Goal: Communication & Community: Answer question/provide support

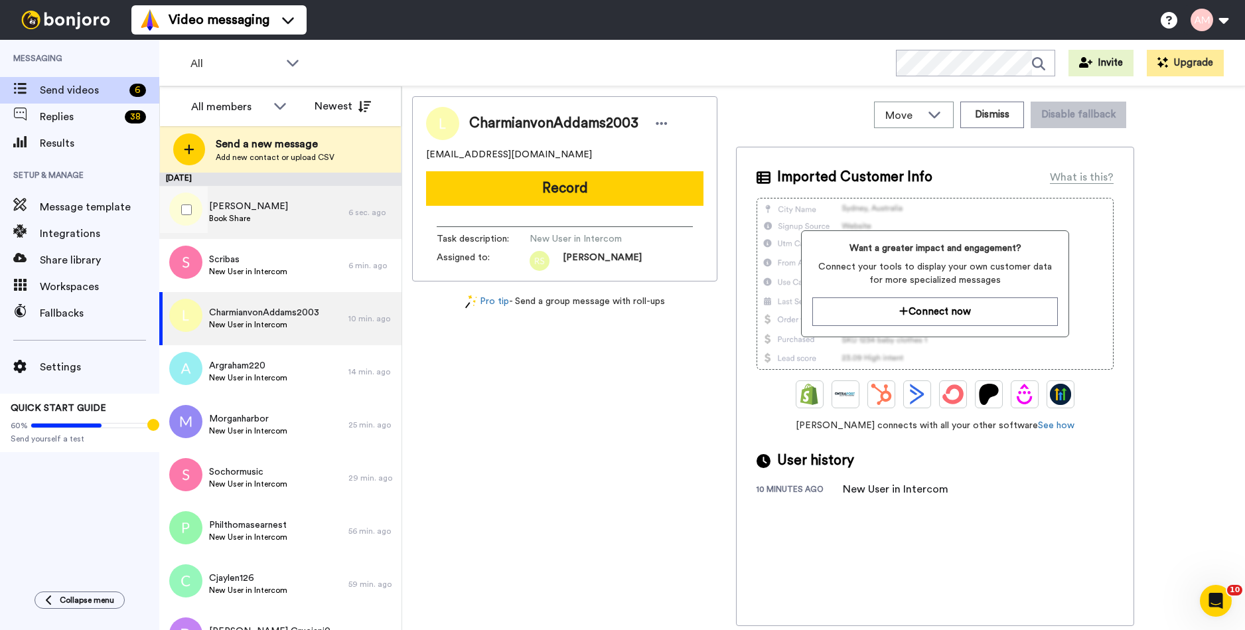
click at [224, 203] on span "Lance Dixon" at bounding box center [248, 206] width 79 height 13
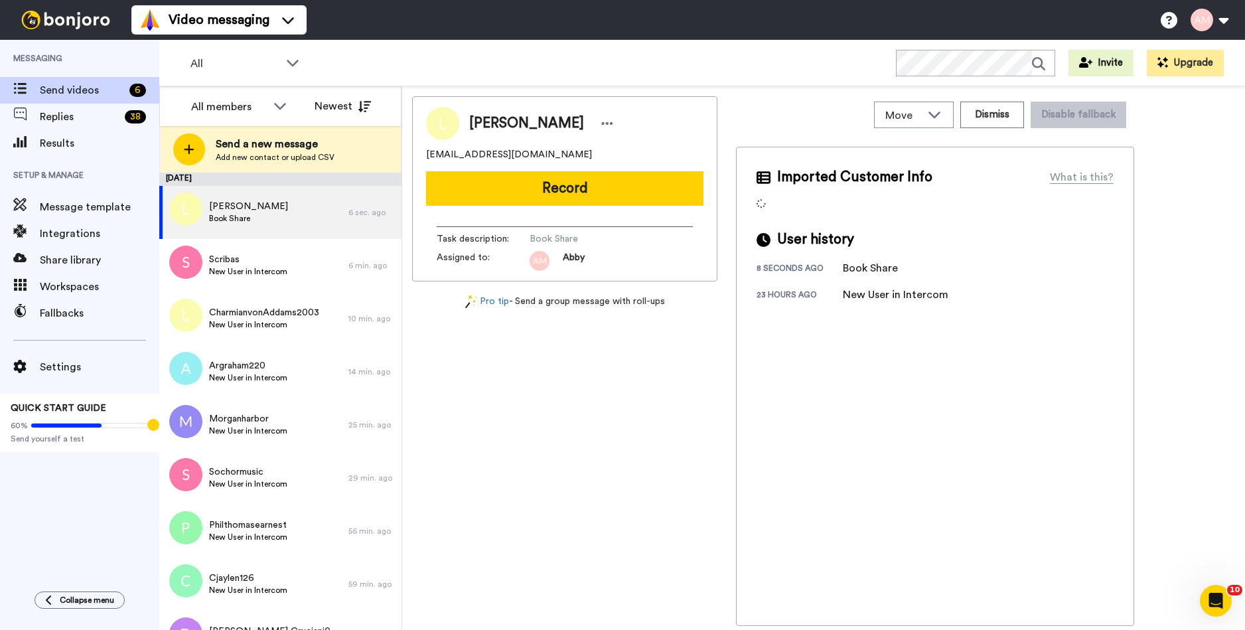
click at [568, 192] on button "Record" at bounding box center [564, 188] width 277 height 35
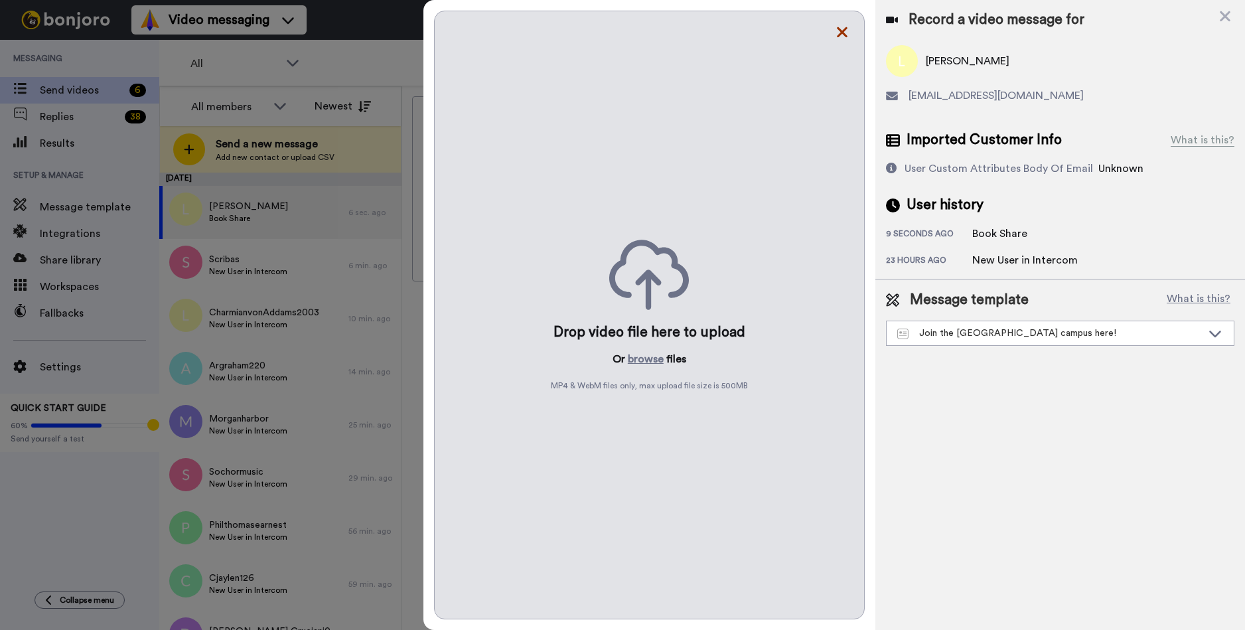
click at [844, 36] on icon at bounding box center [842, 32] width 13 height 17
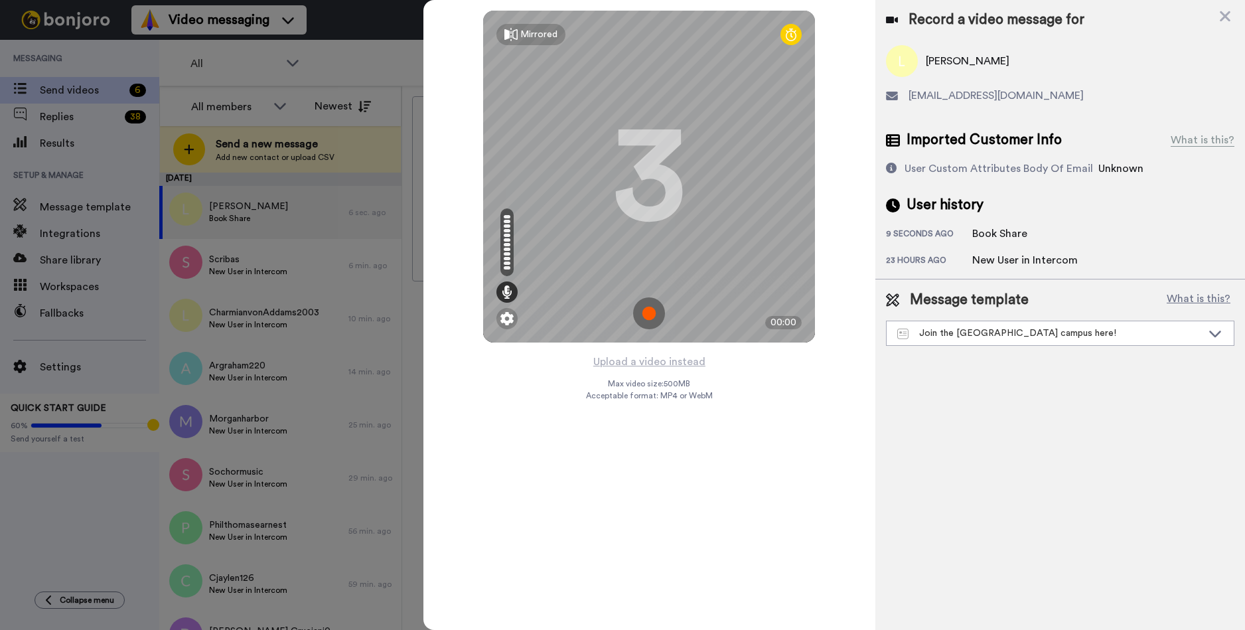
click at [646, 311] on img at bounding box center [649, 313] width 32 height 32
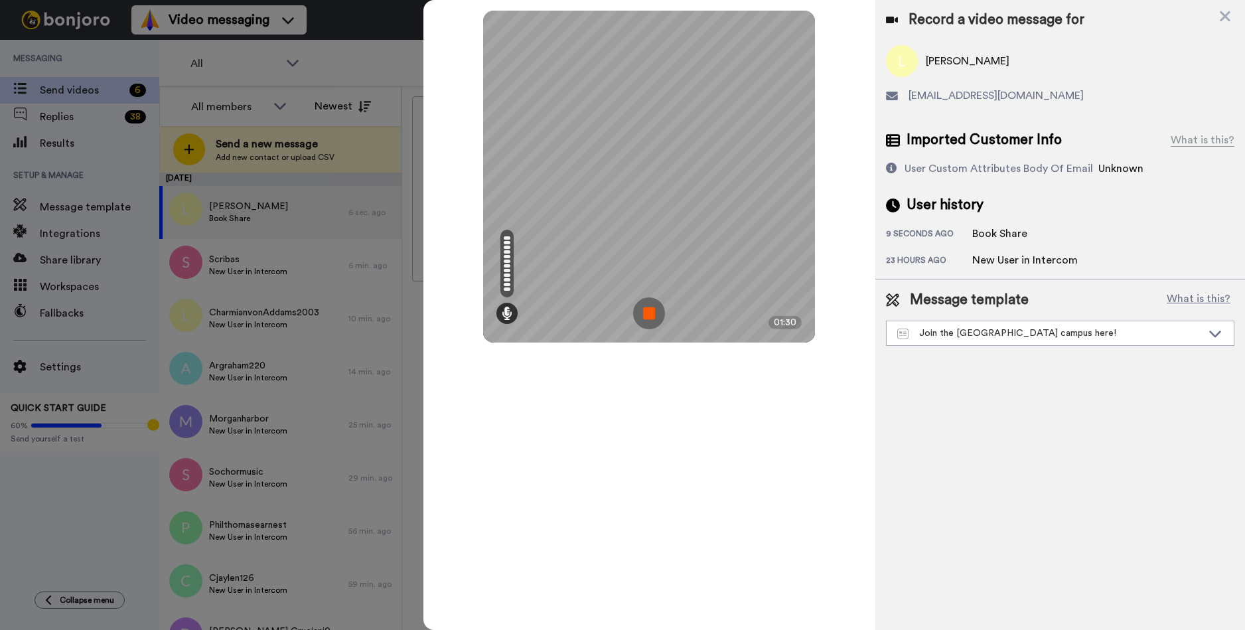
click at [651, 314] on img at bounding box center [649, 313] width 32 height 32
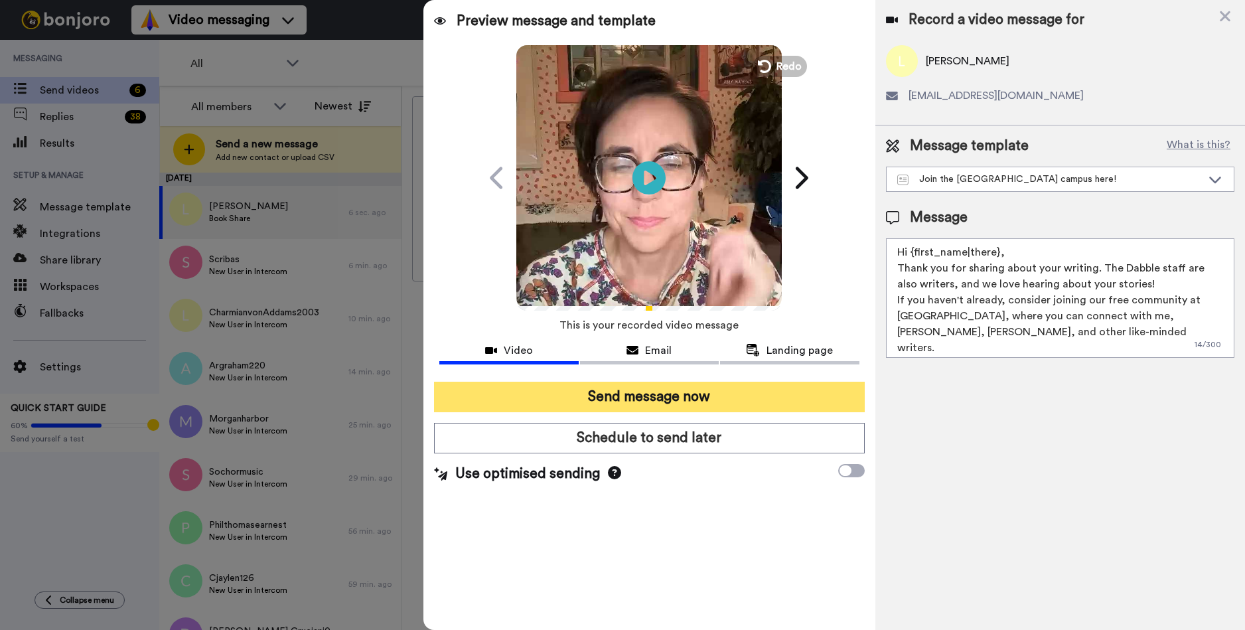
click at [623, 390] on button "Send message now" at bounding box center [649, 397] width 431 height 31
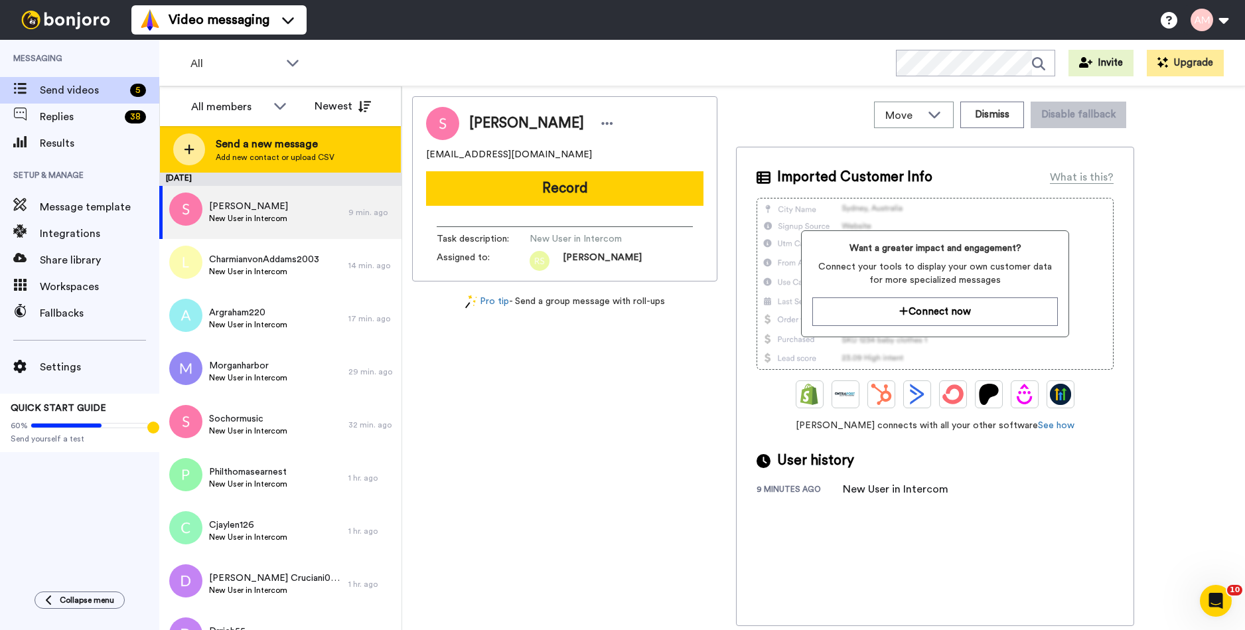
click at [196, 151] on div at bounding box center [189, 149] width 32 height 32
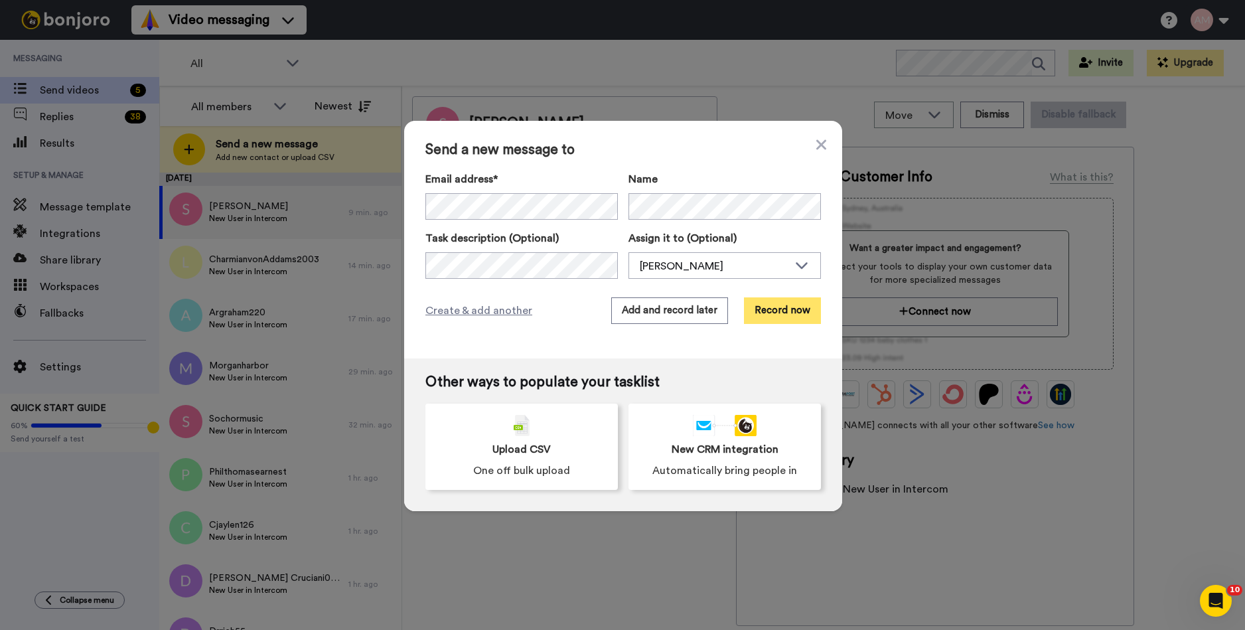
click at [773, 314] on button "Record now" at bounding box center [782, 310] width 77 height 27
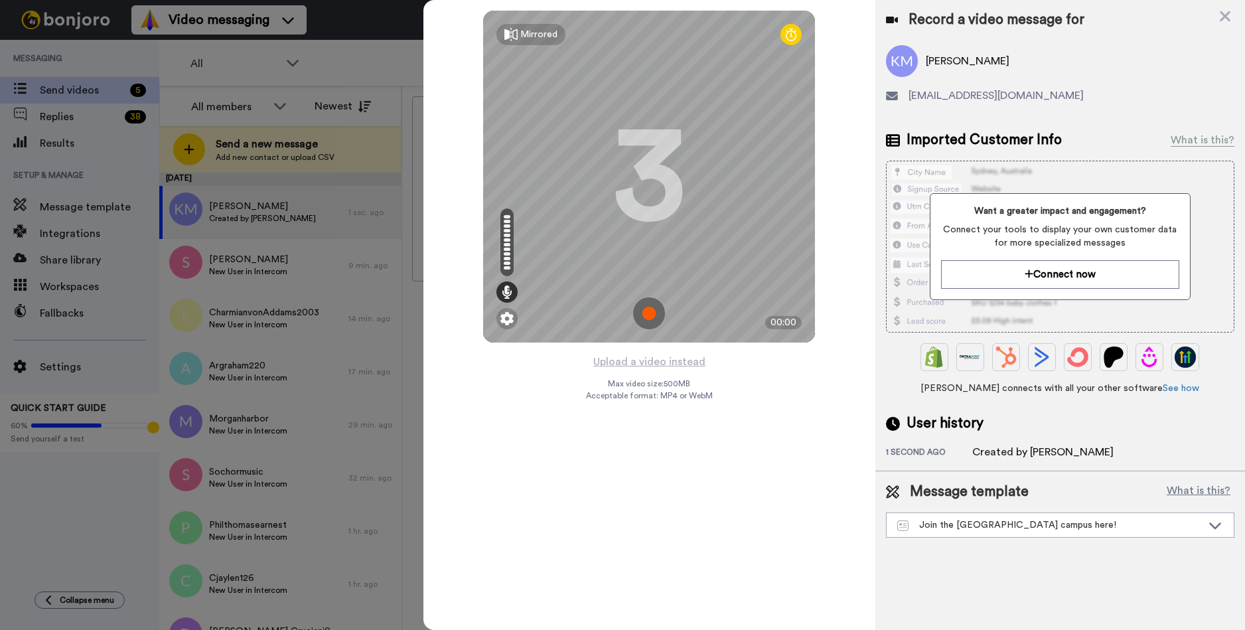
click at [648, 313] on img at bounding box center [649, 313] width 32 height 32
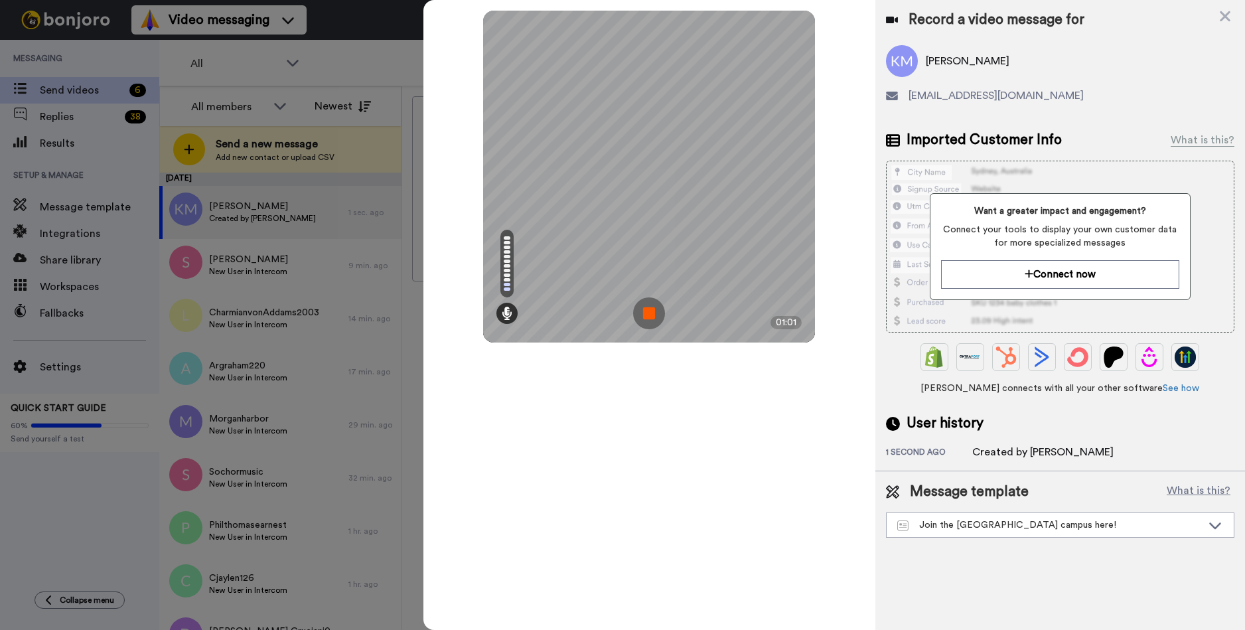
click at [644, 317] on img at bounding box center [649, 313] width 32 height 32
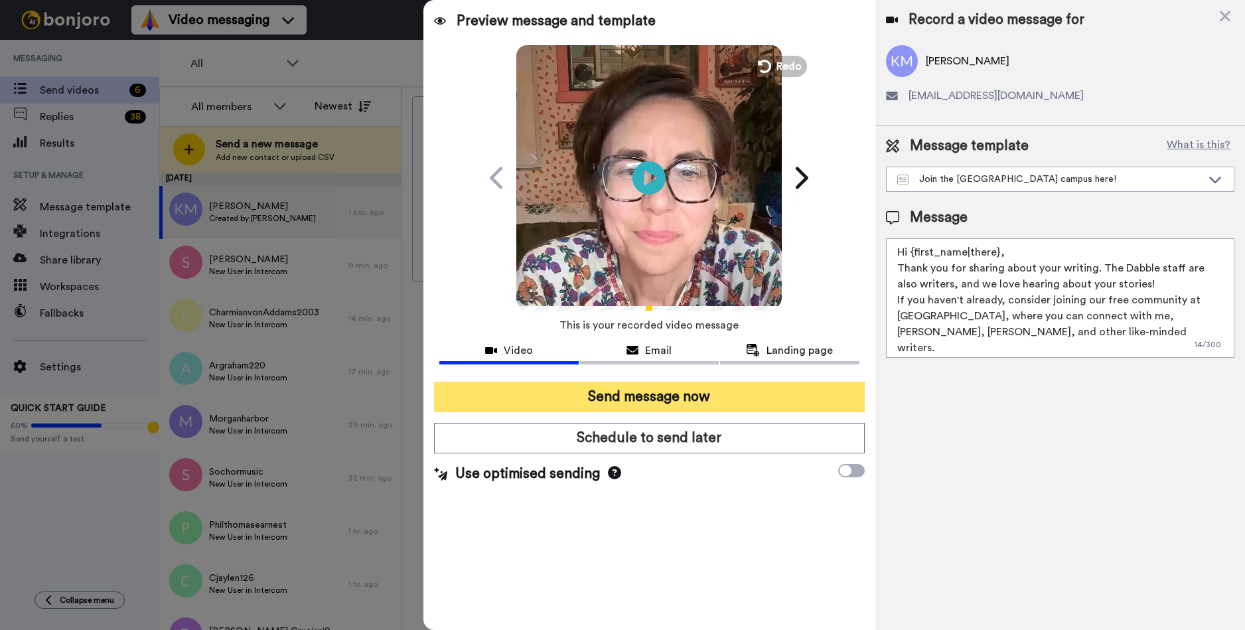
click at [606, 400] on button "Send message now" at bounding box center [649, 397] width 431 height 31
